Goal: Task Accomplishment & Management: Manage account settings

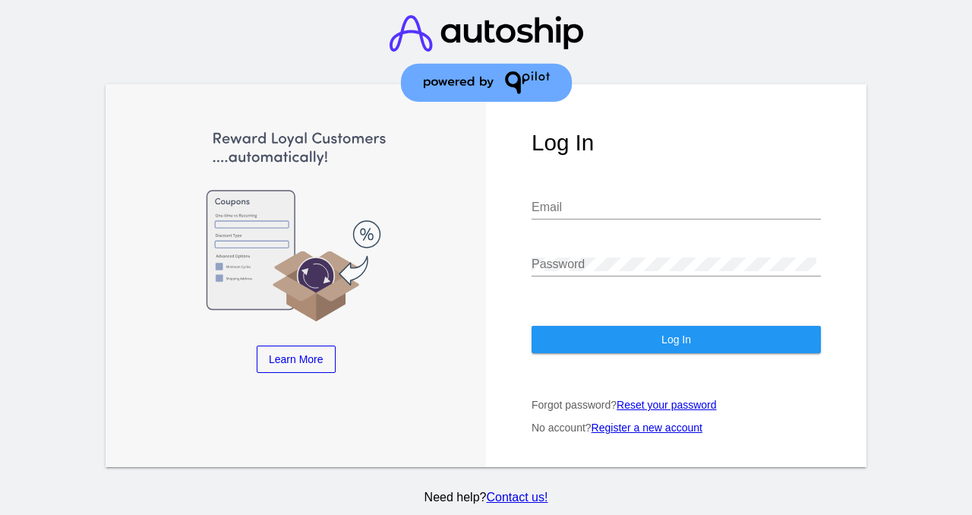
type input "marketing@eadlabs.com"
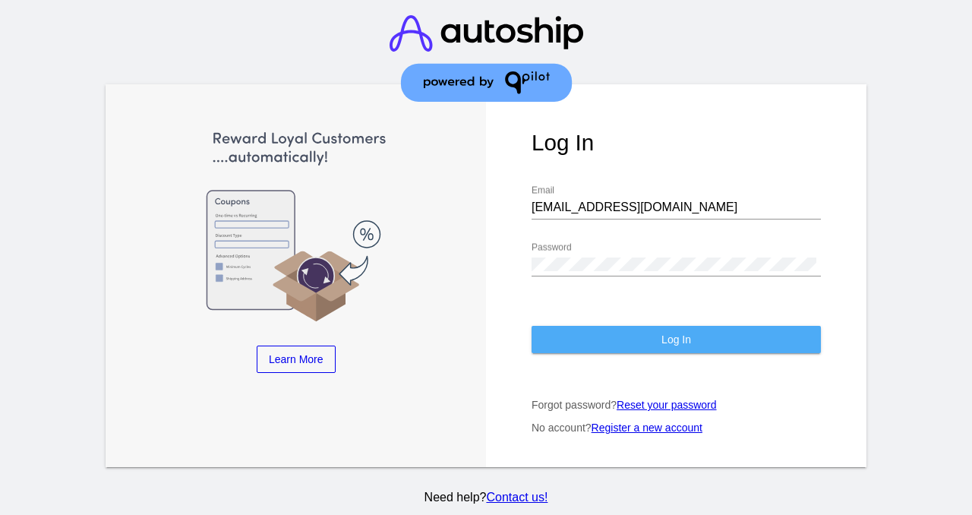
click at [721, 332] on button "Log In" at bounding box center [675, 339] width 289 height 27
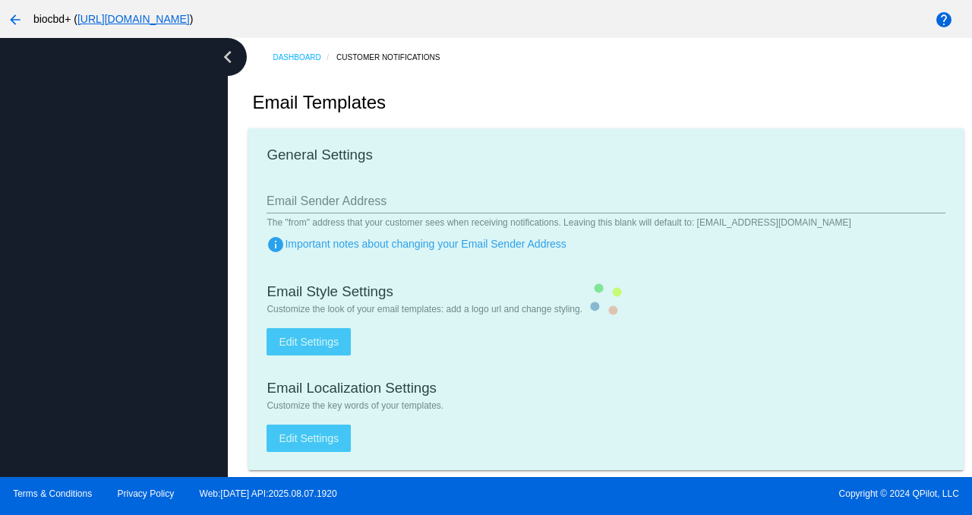
type input "support@biocbdplus.com"
checkbox input "true"
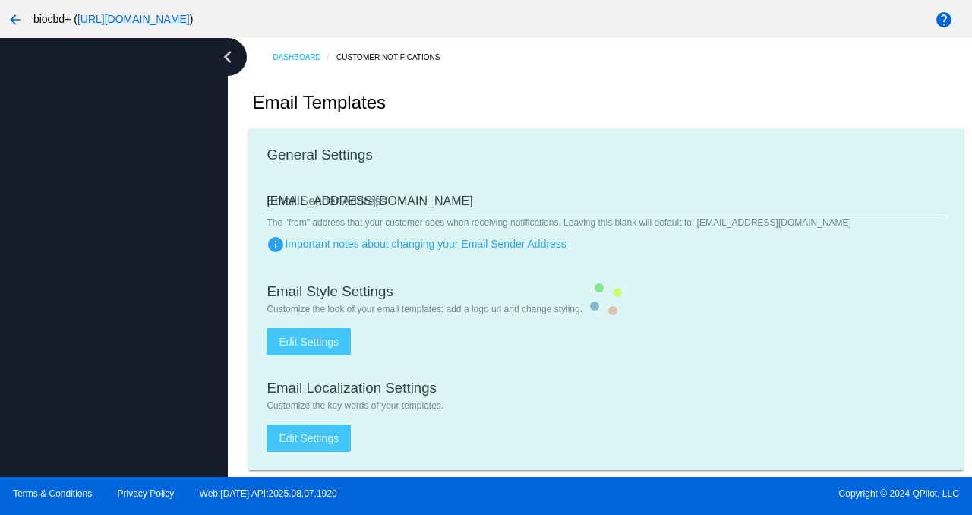
type input "minerva@biocbdplus.com"
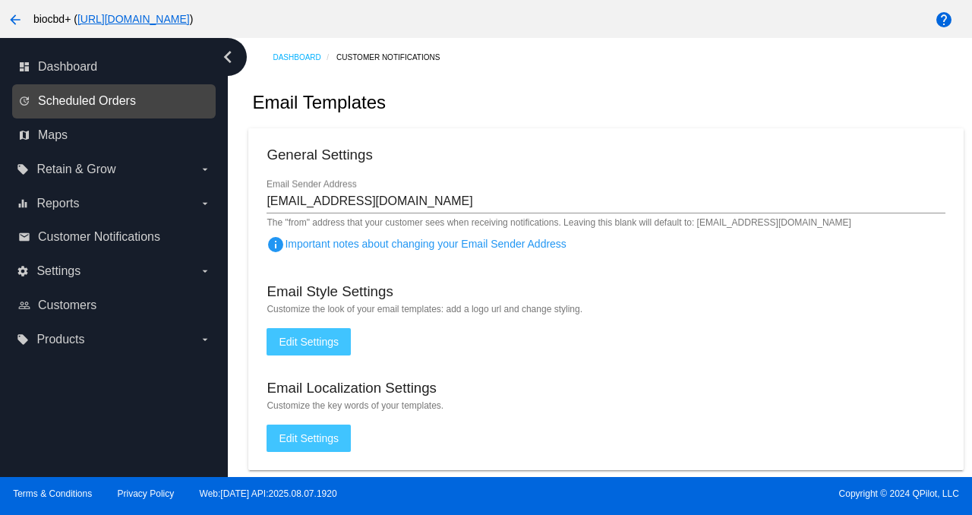
click at [97, 102] on span "Scheduled Orders" at bounding box center [87, 101] width 98 height 14
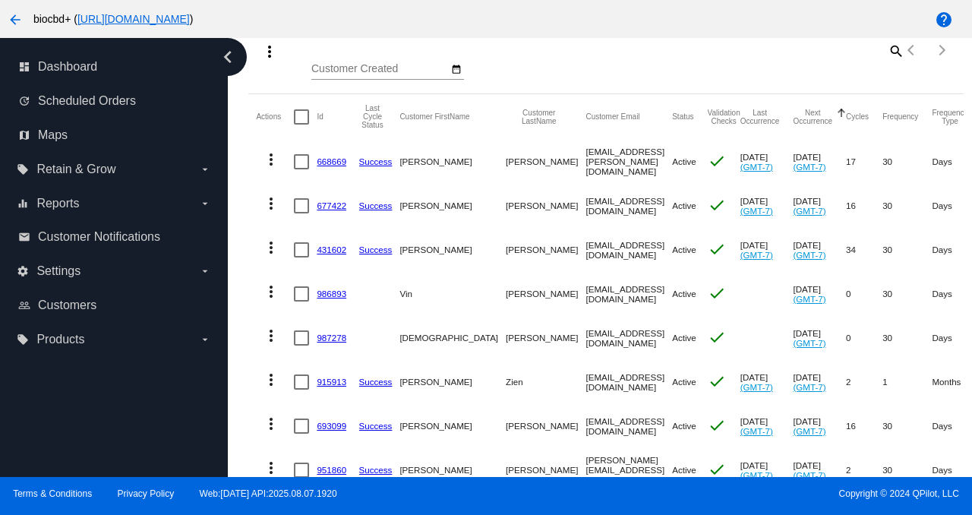
scroll to position [189, 0]
click at [329, 159] on link "668669" at bounding box center [332, 160] width 30 height 10
click at [339, 201] on link "677422" at bounding box center [332, 204] width 30 height 10
click at [336, 251] on link "431602" at bounding box center [332, 248] width 30 height 10
click at [339, 290] on link "986893" at bounding box center [332, 292] width 30 height 10
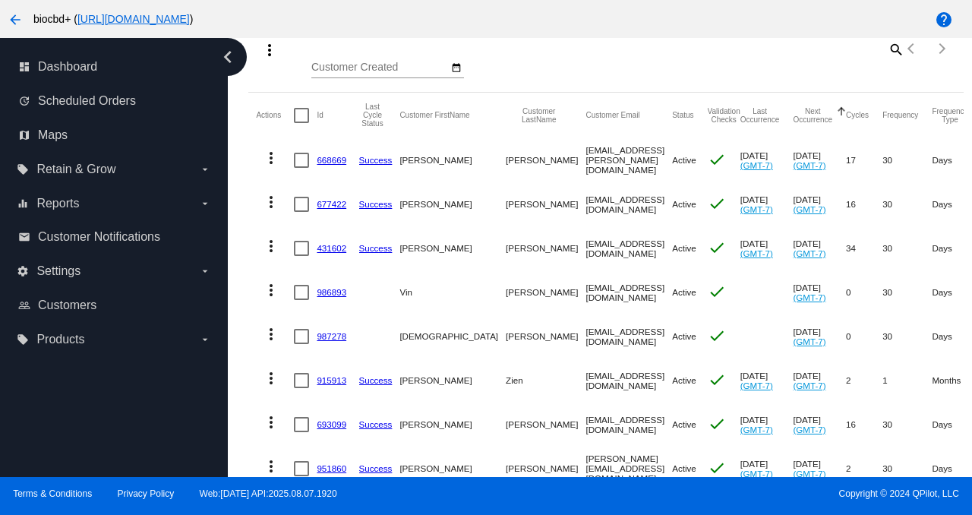
click at [335, 333] on link "987278" at bounding box center [332, 336] width 30 height 10
click at [338, 381] on link "915913" at bounding box center [332, 380] width 30 height 10
click at [332, 428] on link "693099" at bounding box center [332, 424] width 30 height 10
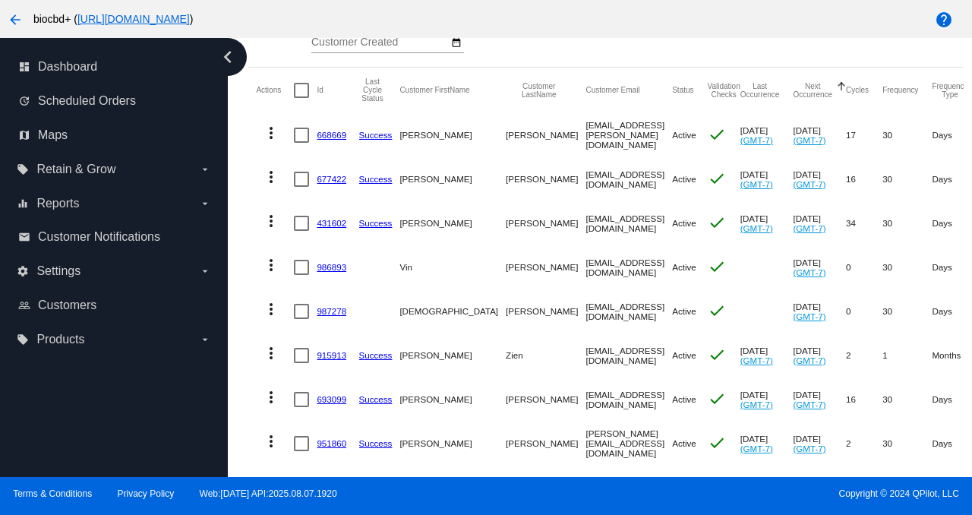
click at [330, 439] on link "951860" at bounding box center [332, 443] width 30 height 10
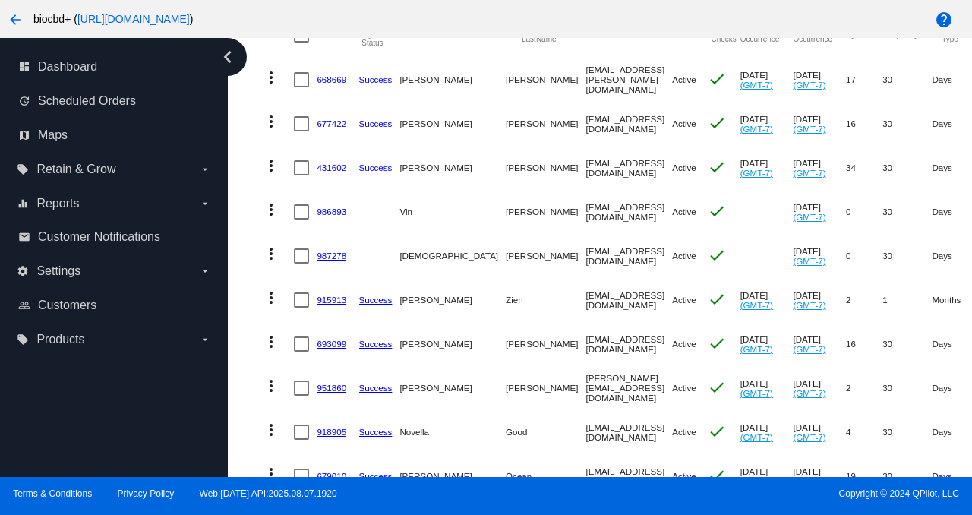
scroll to position [306, 0]
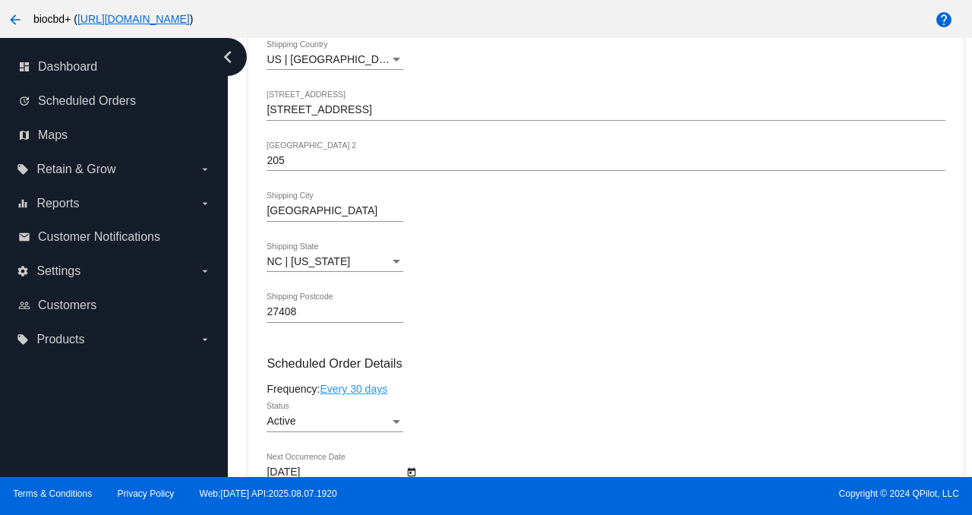
scroll to position [858, 0]
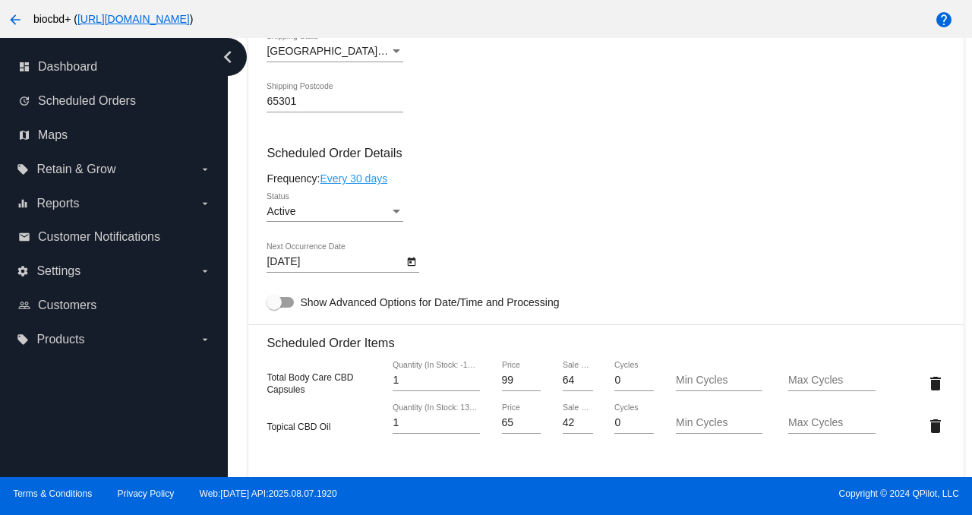
scroll to position [801, 0]
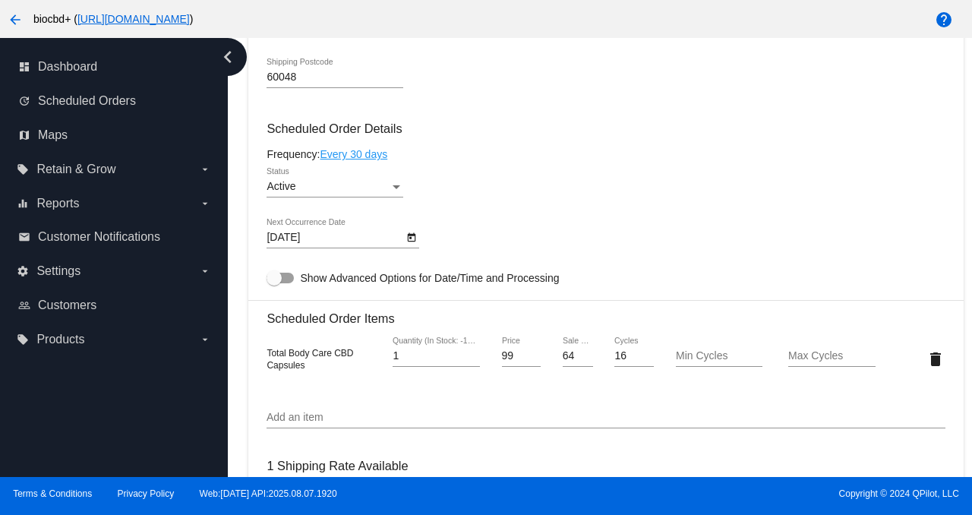
scroll to position [868, 0]
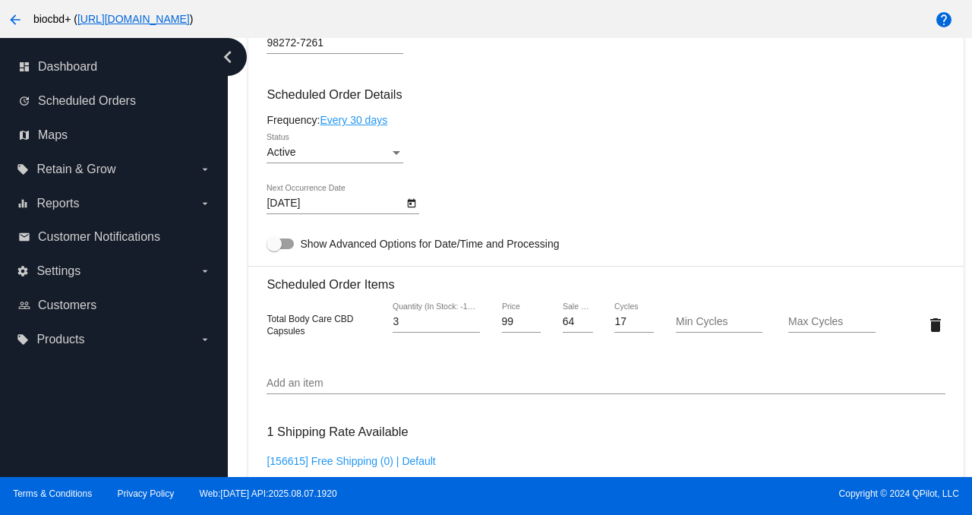
scroll to position [902, 0]
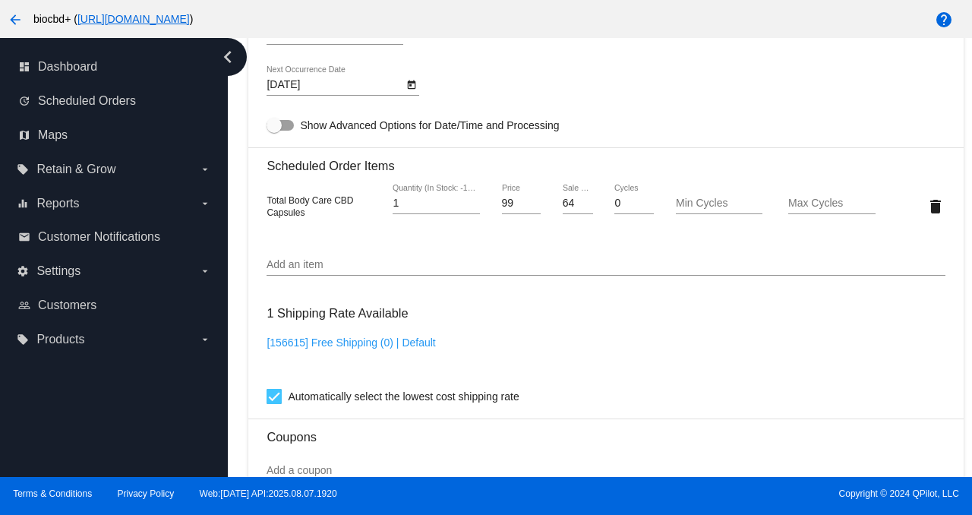
scroll to position [913, 0]
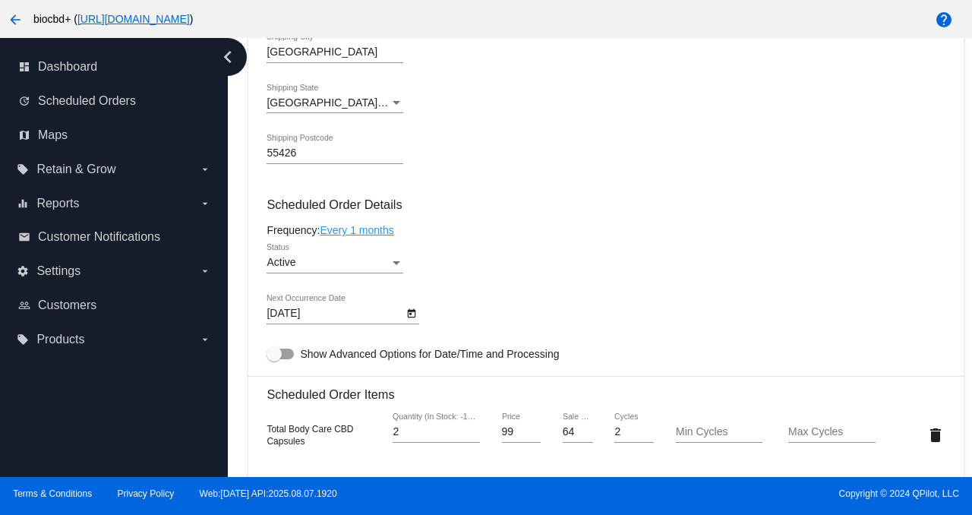
scroll to position [907, 0]
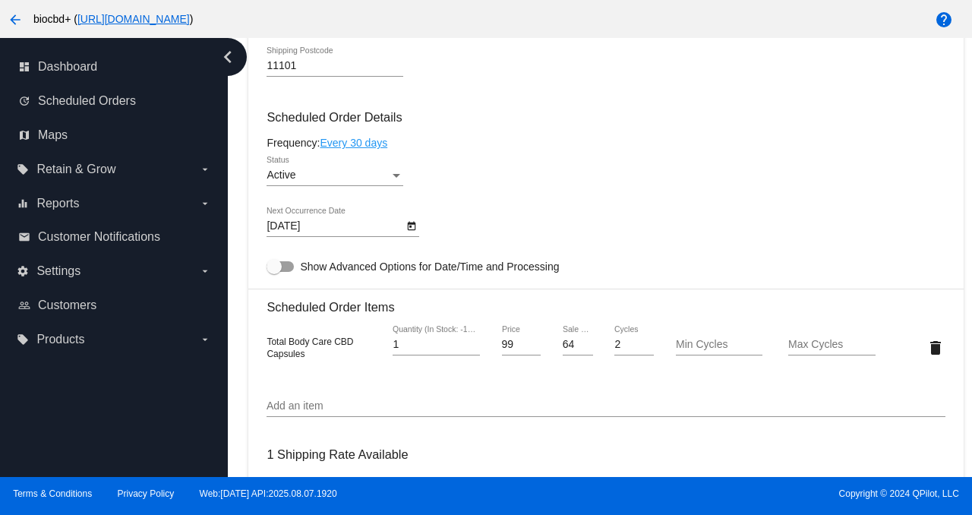
scroll to position [901, 0]
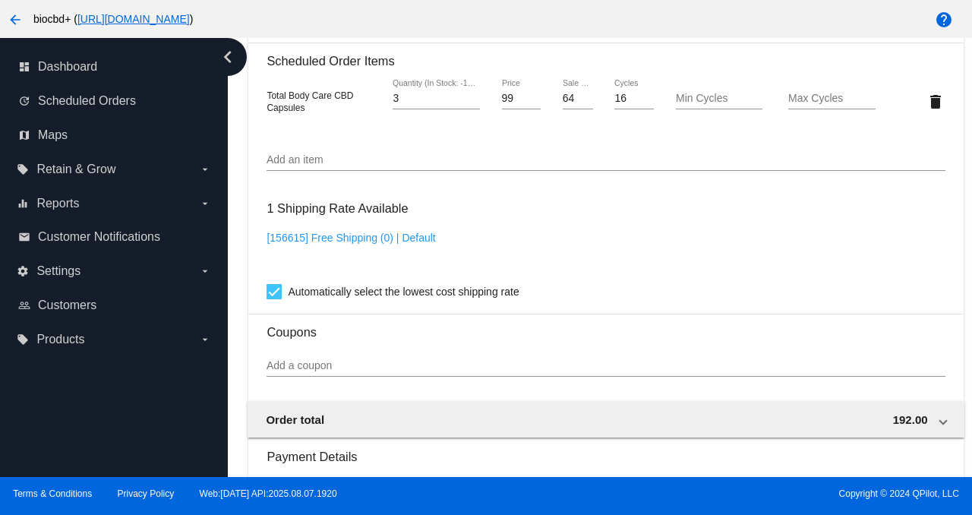
scroll to position [1164, 0]
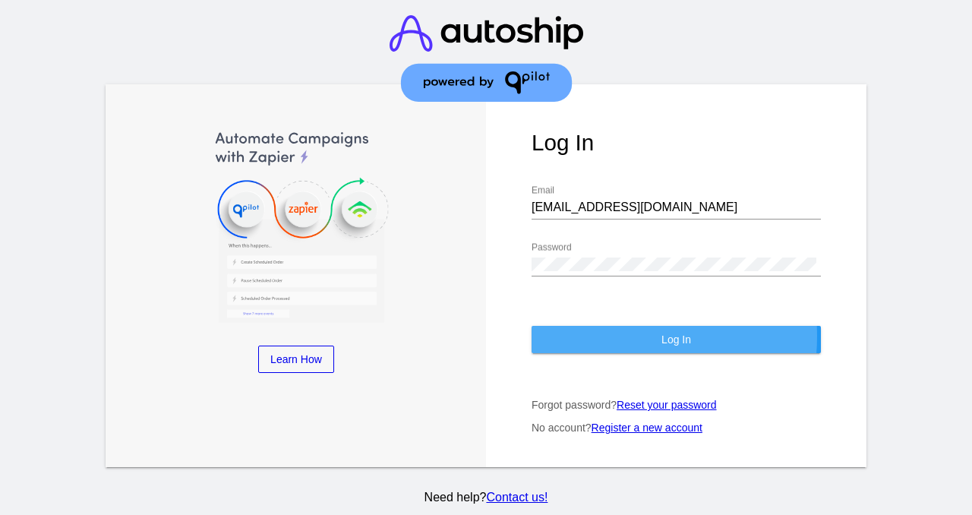
click at [581, 338] on button "Log In" at bounding box center [675, 339] width 289 height 27
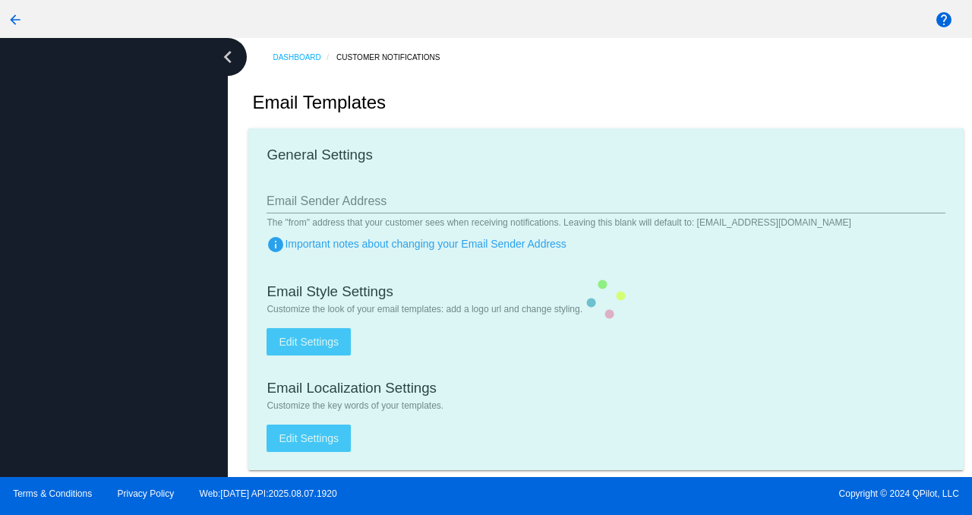
type input "[EMAIL_ADDRESS][DOMAIN_NAME]"
checkbox input "true"
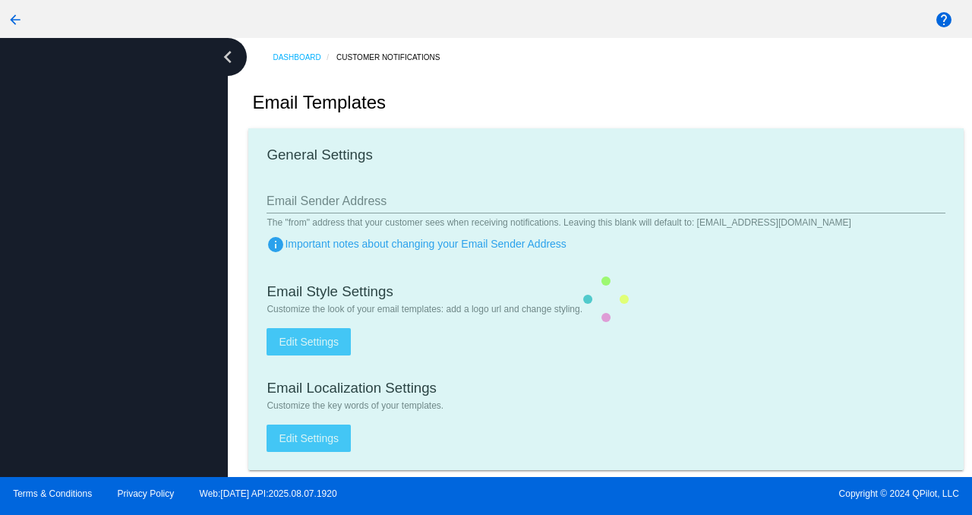
type input "[PERSON_NAME][EMAIL_ADDRESS][DOMAIN_NAME]"
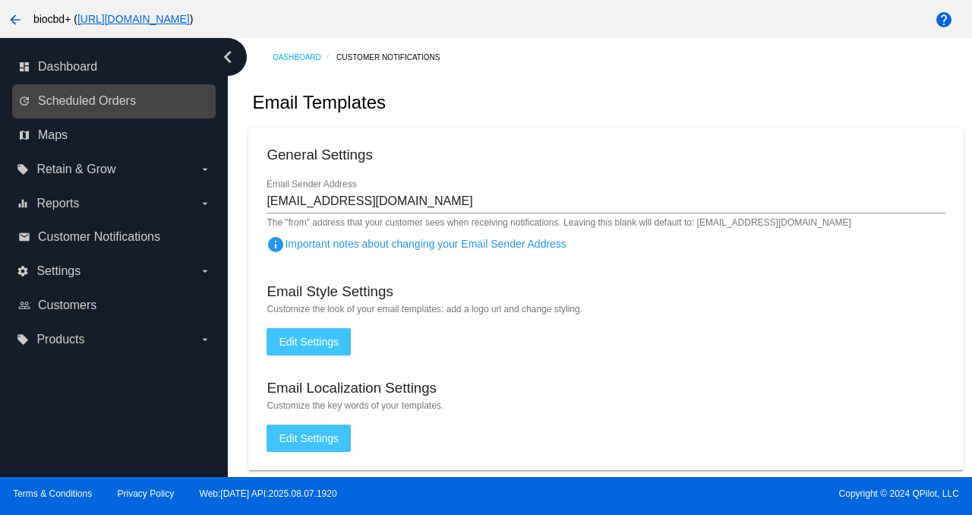
click at [70, 93] on link "update Scheduled Orders" at bounding box center [114, 101] width 193 height 24
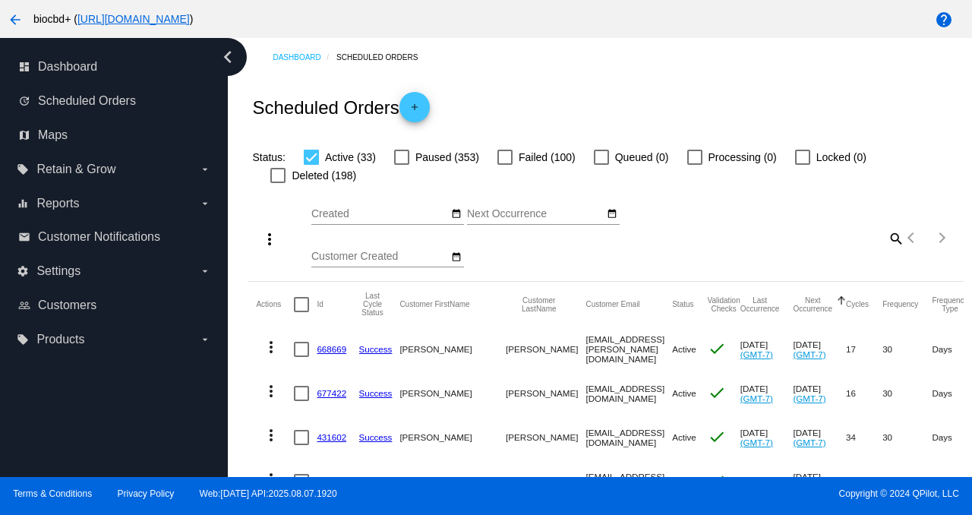
click at [886, 238] on mat-icon "search" at bounding box center [895, 238] width 18 height 24
click at [851, 238] on input "Search" at bounding box center [815, 235] width 178 height 12
paste input "[EMAIL_ADDRESS][DOMAIN_NAME]"
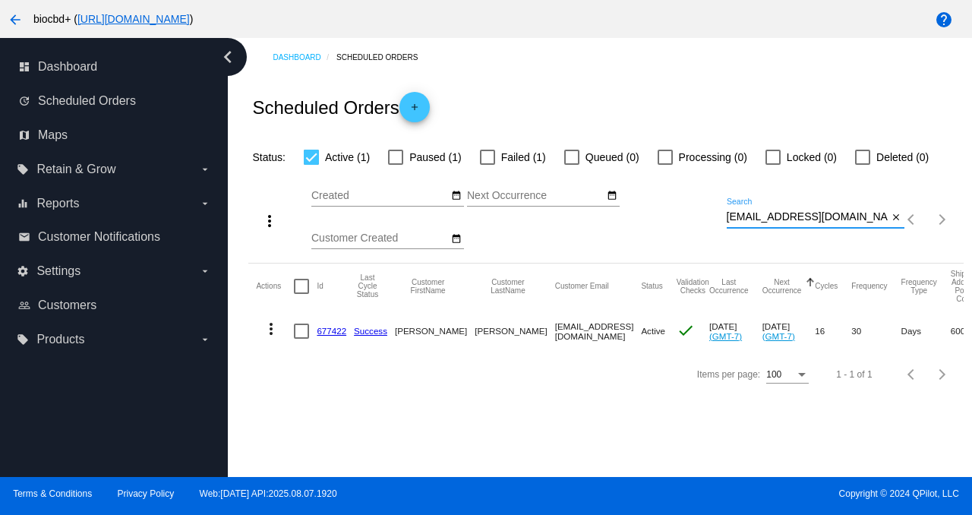
type input "[EMAIL_ADDRESS][DOMAIN_NAME]"
click at [331, 332] on link "677422" at bounding box center [332, 331] width 30 height 10
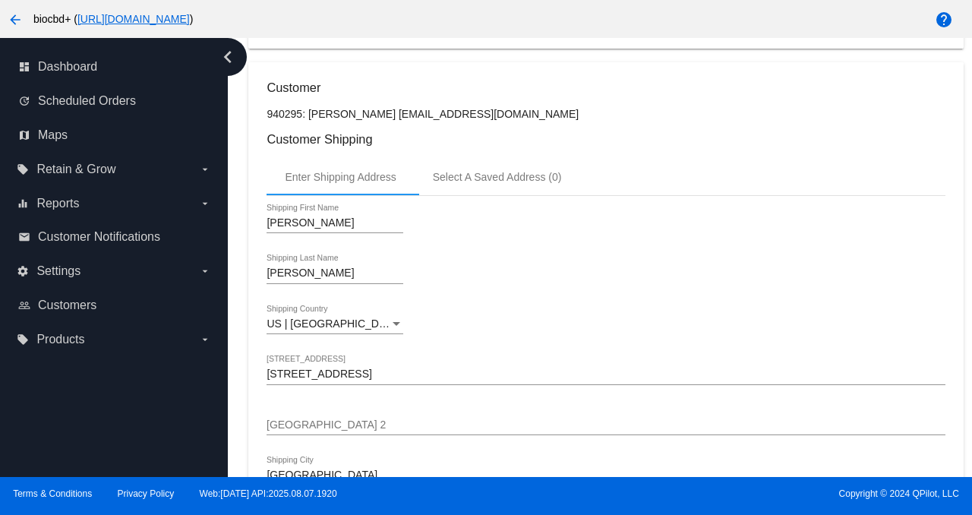
scroll to position [404, 0]
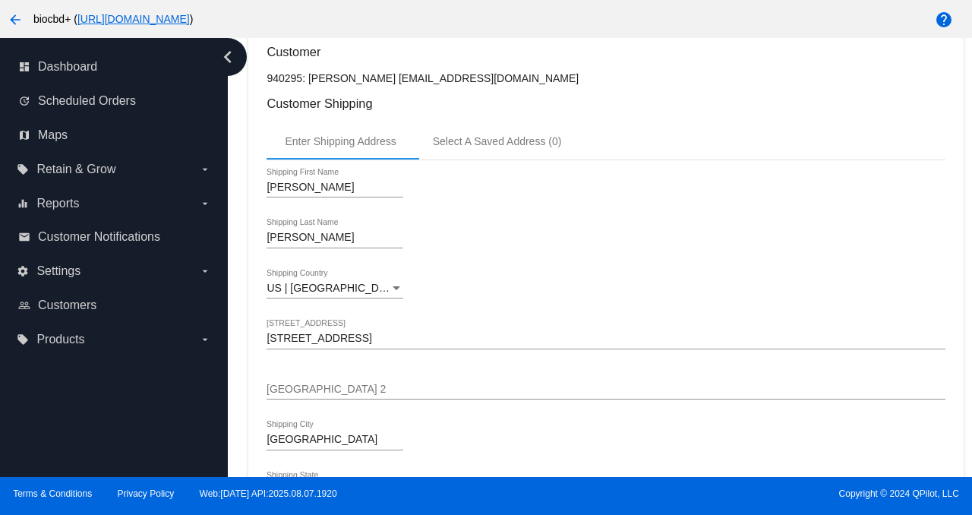
click at [229, 46] on icon "chevron_left" at bounding box center [228, 57] width 24 height 24
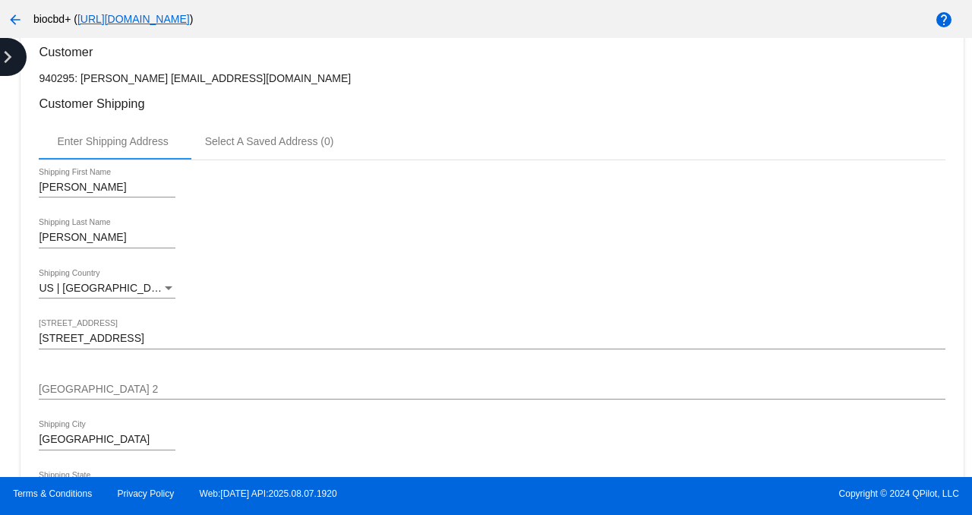
click at [8, 55] on icon "chevron_right" at bounding box center [7, 57] width 24 height 24
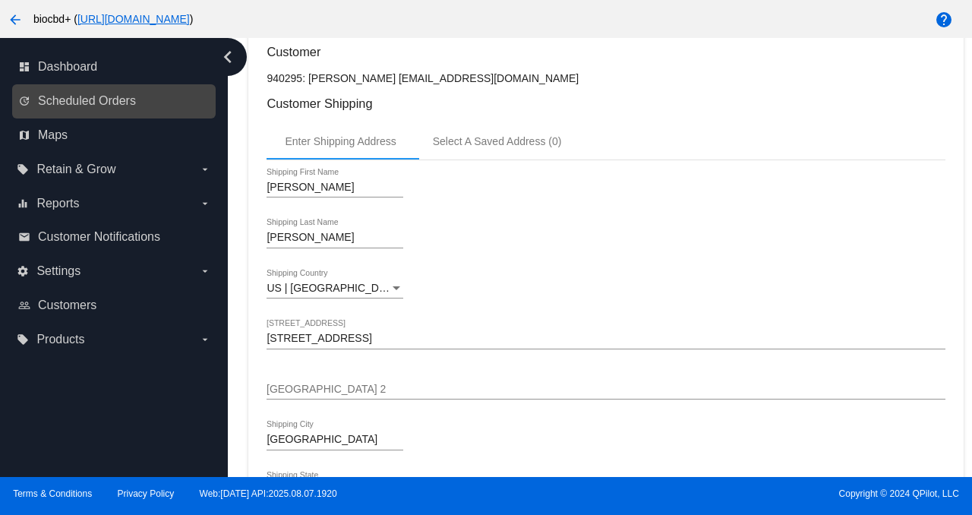
click at [110, 93] on link "update Scheduled Orders" at bounding box center [114, 101] width 193 height 24
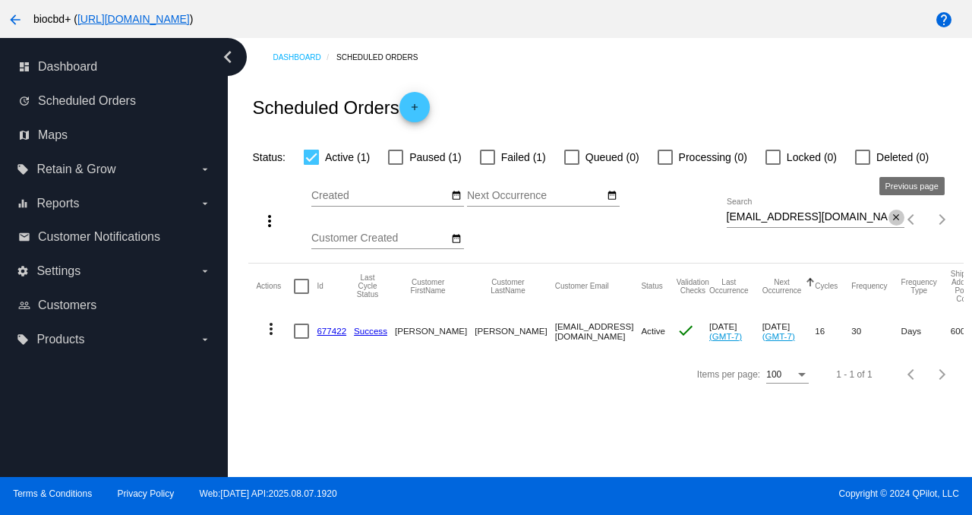
click at [890, 220] on mat-icon "close" at bounding box center [895, 218] width 11 height 12
